Goal: Transaction & Acquisition: Purchase product/service

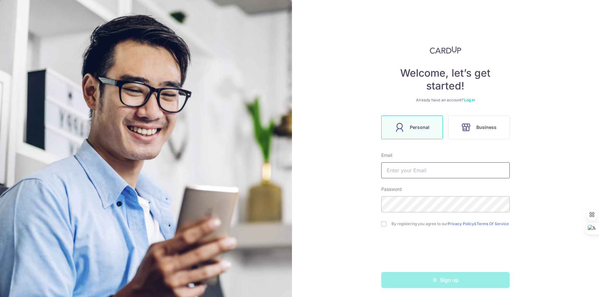
click at [418, 166] on input "text" at bounding box center [445, 170] width 128 height 16
type input "mark.burby@gmail.com"
click at [382, 225] on input "checkbox" at bounding box center [383, 224] width 5 height 5
checkbox input "true"
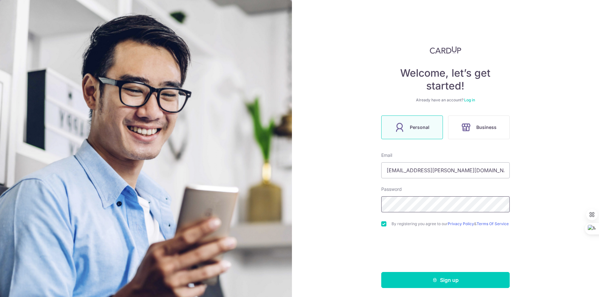
click at [365, 195] on div "Welcome, let’s get started! Already have an account? Log in Personal Business E…" at bounding box center [445, 148] width 307 height 297
click at [472, 100] on link "Log in" at bounding box center [469, 100] width 11 height 5
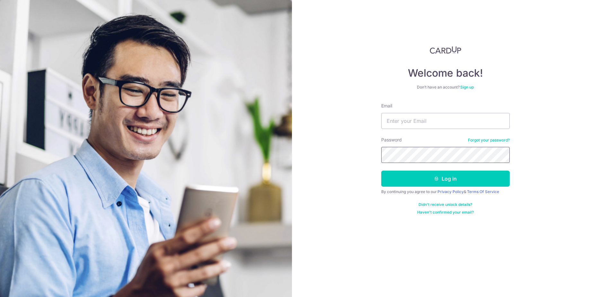
click at [377, 153] on div "Welcome back! Don’t have an account? Sign up Email Password Forgot your passwor…" at bounding box center [445, 148] width 307 height 297
click at [412, 119] on input "Email" at bounding box center [445, 121] width 128 height 16
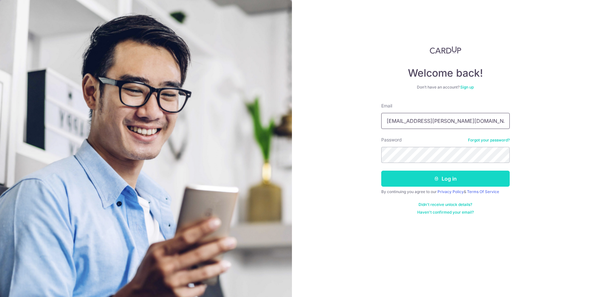
type input "[EMAIL_ADDRESS][PERSON_NAME][DOMAIN_NAME]"
click at [451, 180] on button "Log in" at bounding box center [445, 179] width 128 height 16
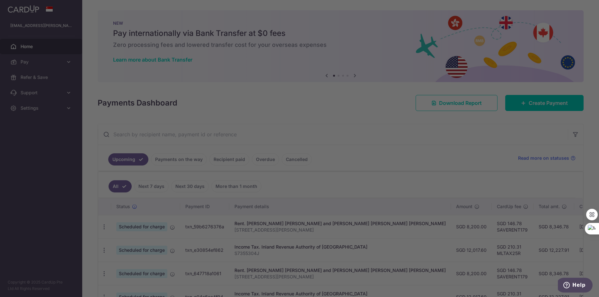
click at [198, 95] on div at bounding box center [302, 150] width 605 height 300
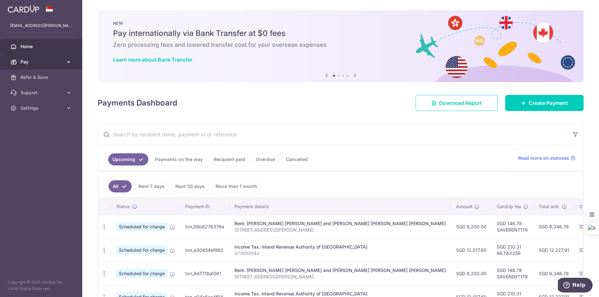
click at [64, 62] on link "Pay" at bounding box center [41, 61] width 82 height 15
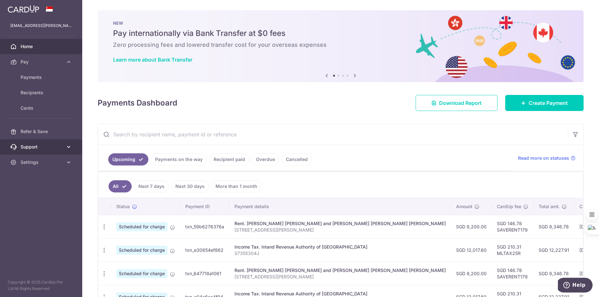
click at [70, 148] on icon at bounding box center [68, 147] width 6 height 6
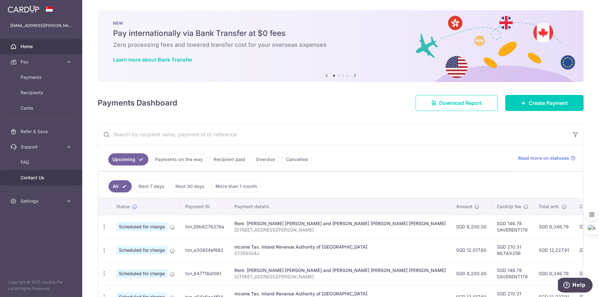
click at [28, 178] on span "Contact Us" at bounding box center [42, 178] width 42 height 6
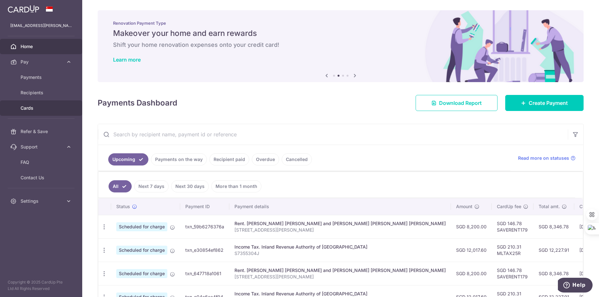
click at [32, 105] on span "Cards" at bounding box center [42, 108] width 42 height 6
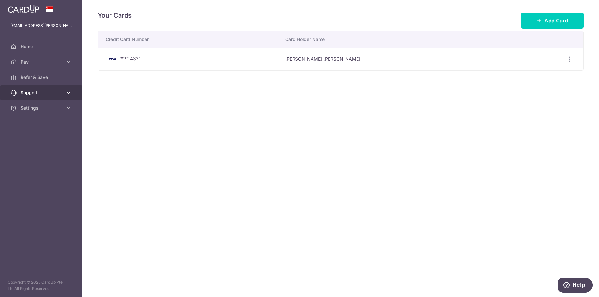
click at [32, 94] on span "Support" at bounding box center [42, 93] width 42 height 6
click at [34, 63] on span "Pay" at bounding box center [42, 62] width 42 height 6
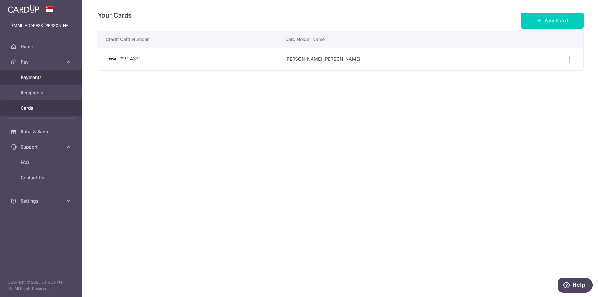
click at [33, 80] on span "Payments" at bounding box center [42, 77] width 42 height 6
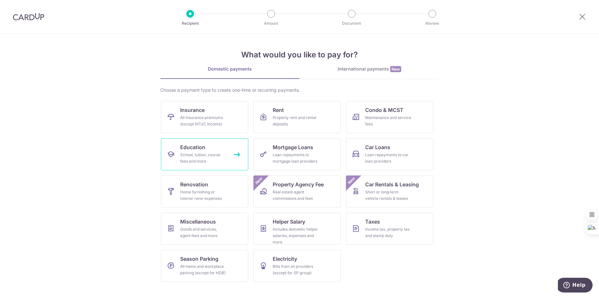
click at [213, 161] on div "School, tuition, course fees and more" at bounding box center [203, 158] width 46 height 13
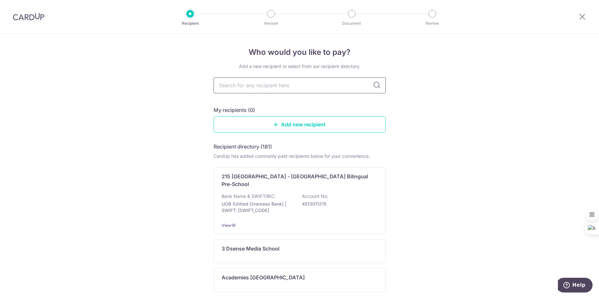
click at [244, 84] on input "text" at bounding box center [299, 85] width 172 height 16
type input "tangl"
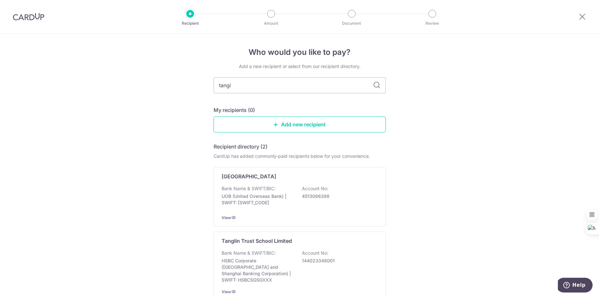
type input "tangin"
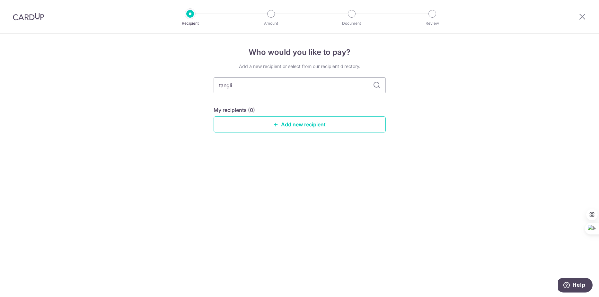
type input "tanglin"
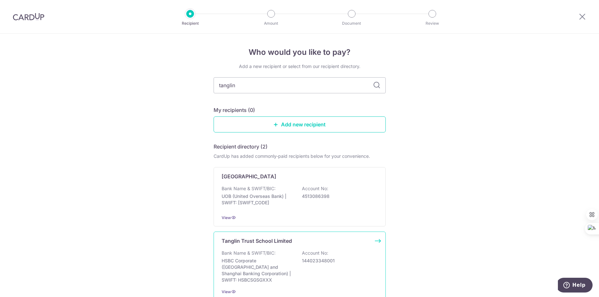
click at [270, 253] on p "Bank Name & SWIFT/BIC:" at bounding box center [249, 253] width 54 height 6
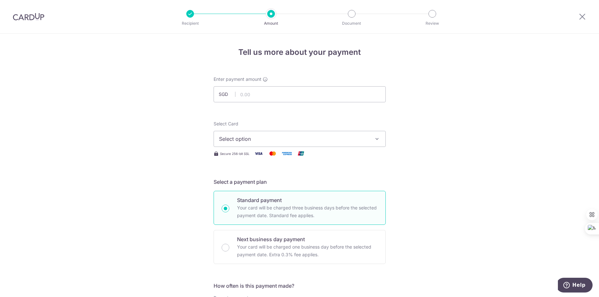
click at [243, 139] on span "Select option" at bounding box center [294, 139] width 150 height 8
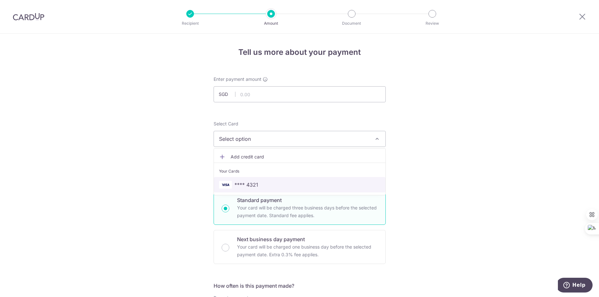
click at [246, 179] on link "**** 4321" at bounding box center [299, 184] width 171 height 15
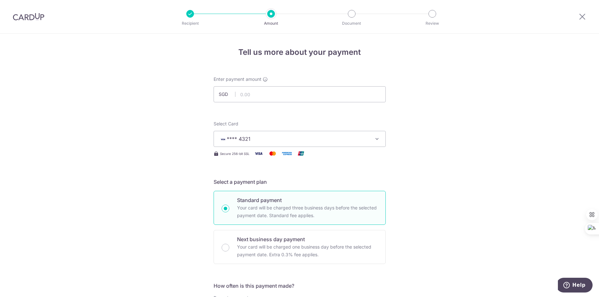
click at [383, 189] on div "Select a payment plan Standard payment Your card will be charged three business…" at bounding box center [299, 221] width 172 height 86
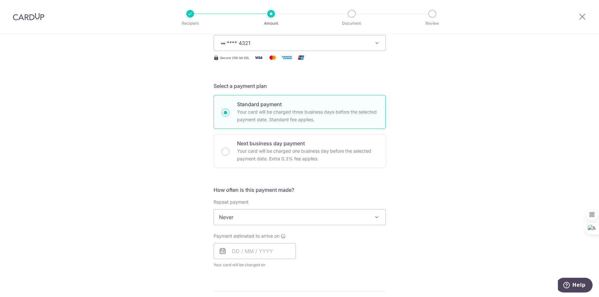
scroll to position [96, 0]
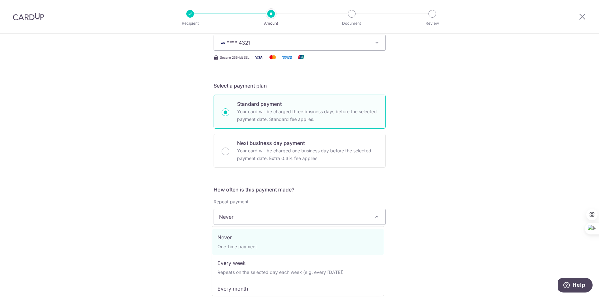
click at [260, 217] on span "Never" at bounding box center [299, 216] width 171 height 15
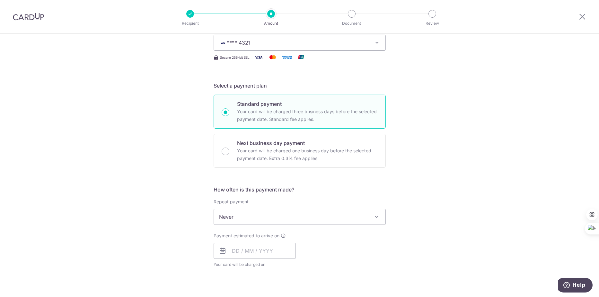
click at [470, 237] on div "Tell us more about your payment Enter payment amount SGD Select Card **** 4321 …" at bounding box center [299, 227] width 599 height 581
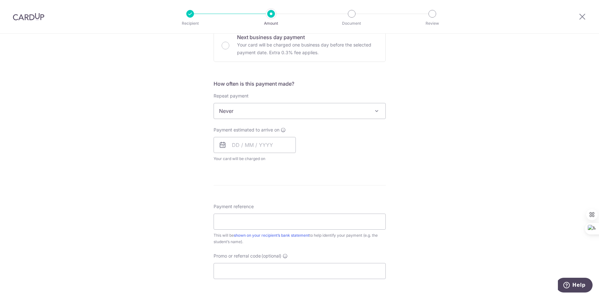
scroll to position [225, 0]
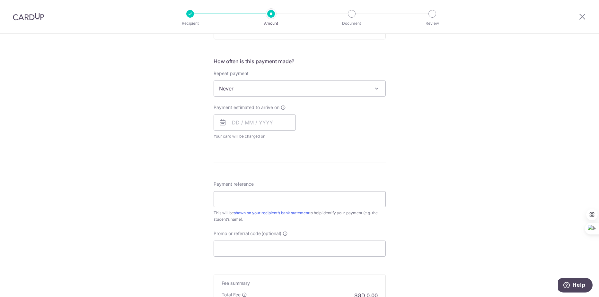
click at [327, 88] on span "Never" at bounding box center [299, 88] width 171 height 15
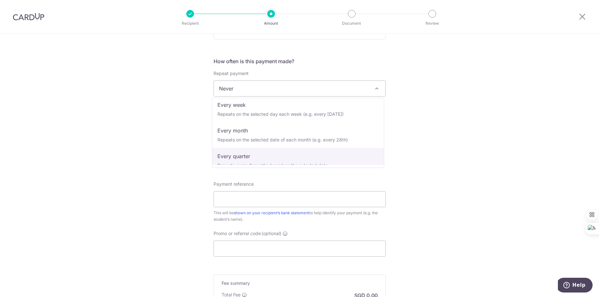
scroll to position [0, 0]
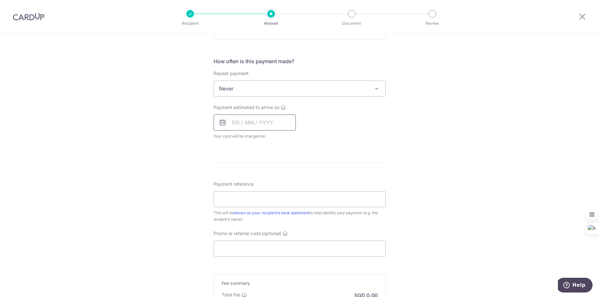
click at [230, 122] on input "text" at bounding box center [254, 123] width 82 height 16
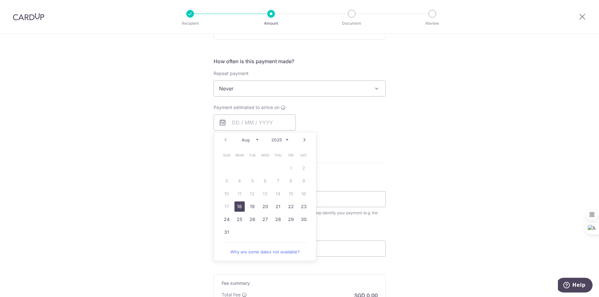
click at [241, 206] on link "18" at bounding box center [239, 207] width 10 height 10
type input "[DATE]"
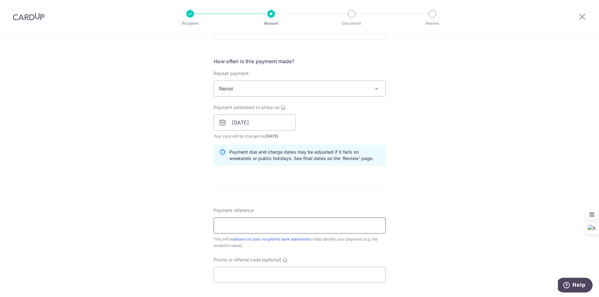
click at [236, 222] on input "Payment reference" at bounding box center [299, 226] width 172 height 16
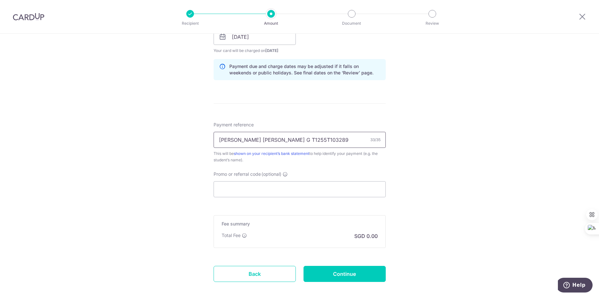
scroll to position [321, 0]
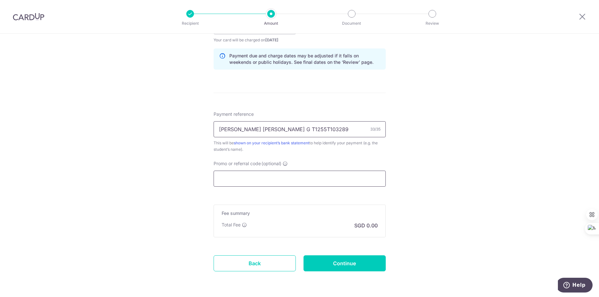
type input "[PERSON_NAME] [PERSON_NAME] G T1255T103289"
click at [253, 182] on input "Promo or referral code (optional)" at bounding box center [299, 179] width 172 height 16
paste input "OFF225"
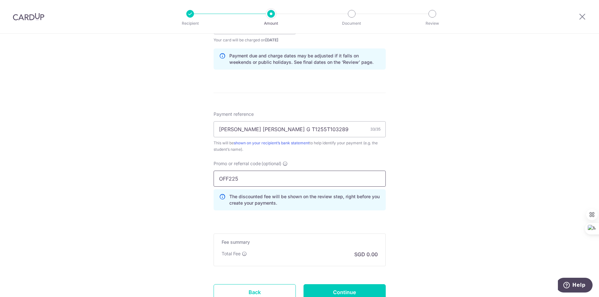
type input "OFF225"
click at [256, 211] on div "Promo or referral code (optional) OFF225 The discounted fee will be shown on th…" at bounding box center [300, 188] width 180 height 55
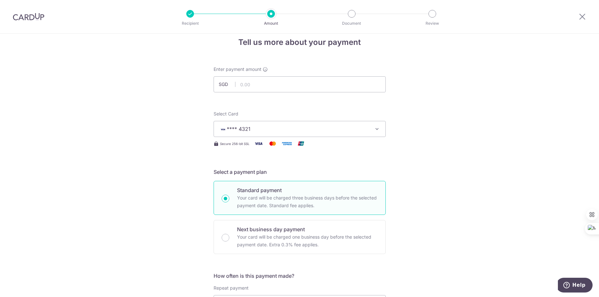
scroll to position [0, 0]
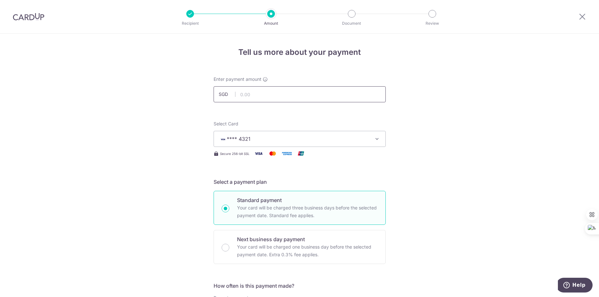
click at [258, 98] on input "text" at bounding box center [299, 94] width 172 height 16
type input "19,321.00"
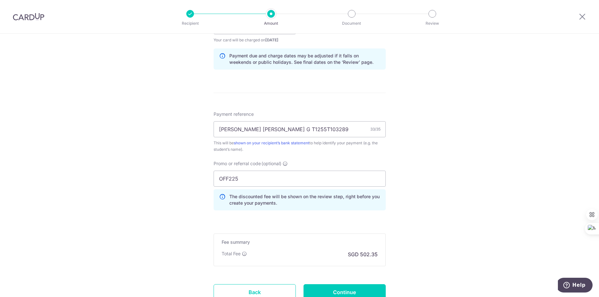
scroll to position [372, 0]
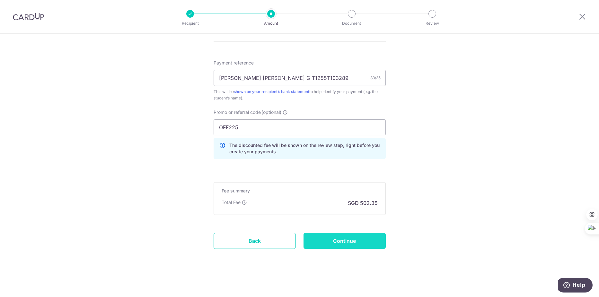
click at [351, 239] on input "Continue" at bounding box center [344, 241] width 82 height 16
type input "Create Schedule"
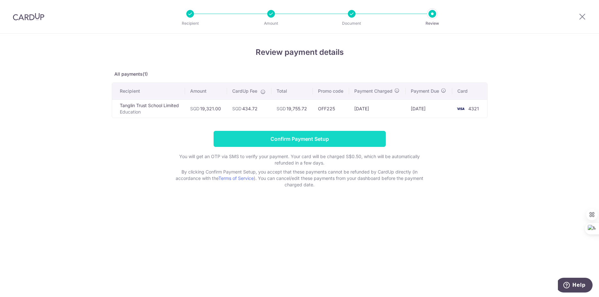
click at [286, 138] on input "Confirm Payment Setup" at bounding box center [299, 139] width 172 height 16
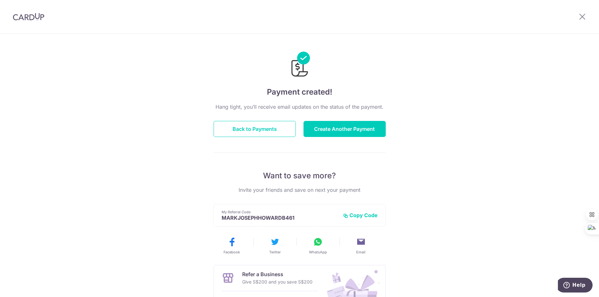
click at [439, 155] on div "Payment created! Hang tight, you’ll receive email updates on the status of the …" at bounding box center [299, 205] width 599 height 343
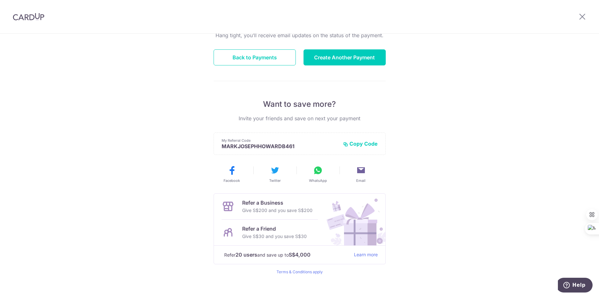
scroll to position [79, 0]
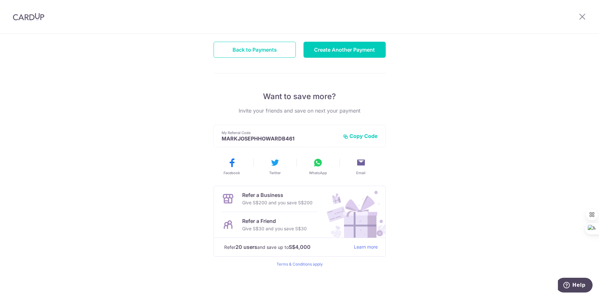
click at [430, 160] on div "Payment created! Hang tight, you’ll receive email updates on the status of the …" at bounding box center [299, 125] width 599 height 343
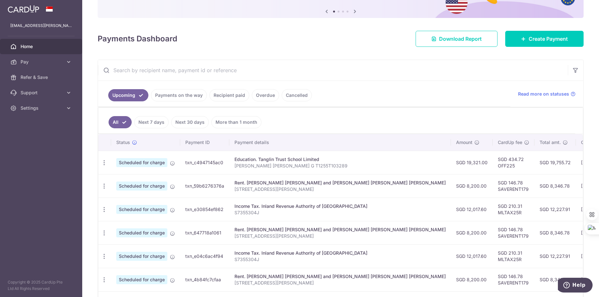
scroll to position [96, 0]
